Goal: Navigation & Orientation: Find specific page/section

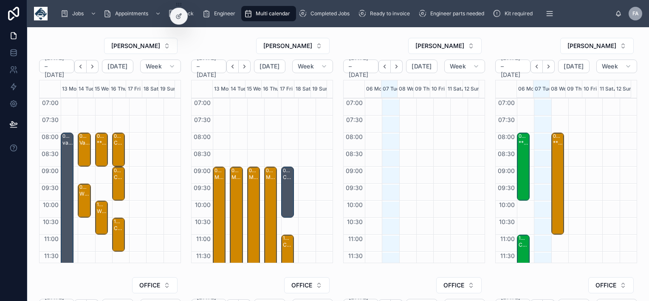
scroll to position [238, 0]
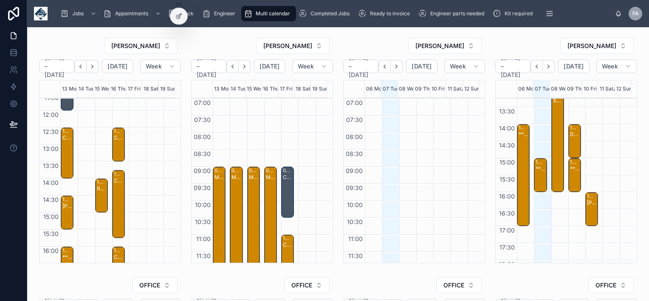
click at [246, 66] on icon "Next" at bounding box center [244, 66] width 6 height 6
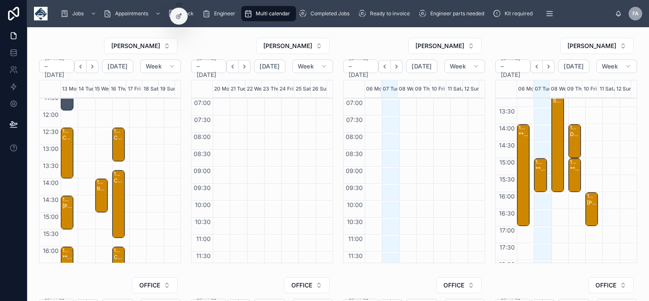
click at [233, 66] on icon "Back" at bounding box center [232, 66] width 6 height 6
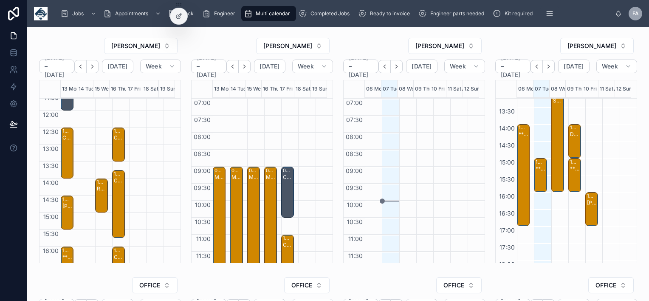
click at [245, 65] on icon "Next" at bounding box center [244, 66] width 6 height 6
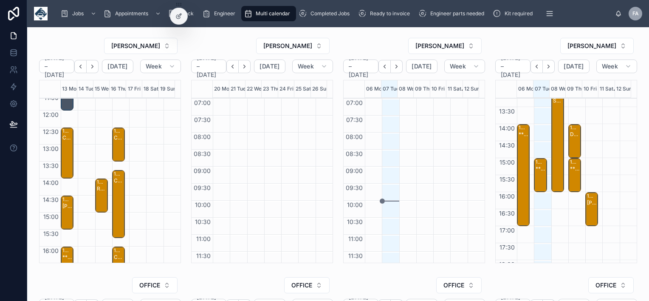
click at [231, 68] on icon "Back" at bounding box center [232, 66] width 6 height 6
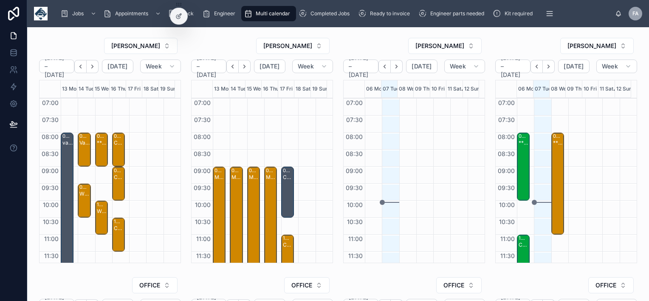
drag, startPoint x: 73, startPoint y: 105, endPoint x: 564, endPoint y: 249, distance: 512.5
click at [564, 249] on div "[PERSON_NAME] [DATE] – [DATE] [DATE] Week 13 Mon 14 Tue 15 Wed 16 Thu 17 Fri 18…" at bounding box center [338, 293] width 622 height 533
